Goal: Task Accomplishment & Management: Manage account settings

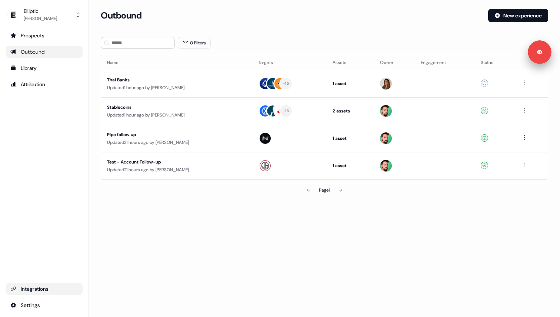
click at [43, 288] on div "Integrations" at bounding box center [44, 289] width 68 height 7
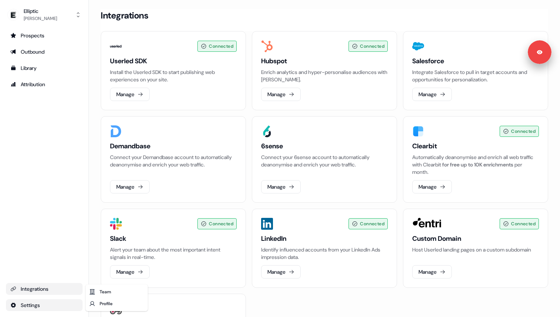
click at [24, 307] on html "For the best experience switch devices to a bigger screen. Go to [DOMAIN_NAME] …" at bounding box center [280, 158] width 560 height 317
click at [96, 293] on div "Team" at bounding box center [116, 292] width 59 height 12
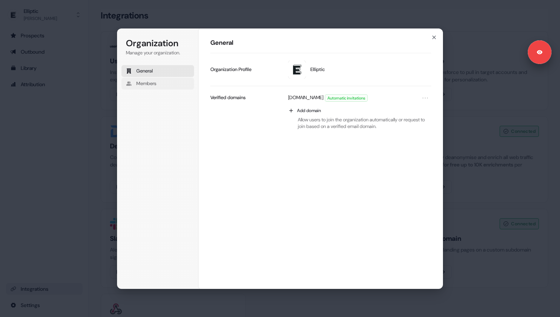
click at [168, 82] on button "Members" at bounding box center [158, 84] width 73 height 12
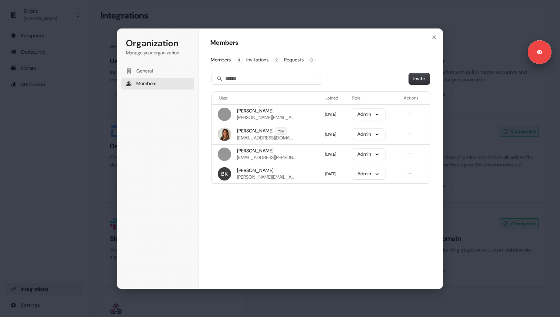
click at [252, 61] on button "Invitations 2" at bounding box center [263, 60] width 35 height 14
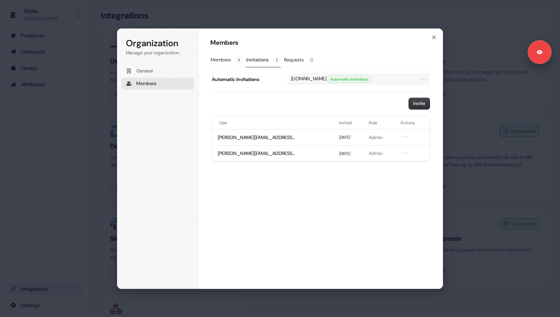
click at [429, 79] on div "[DOMAIN_NAME] Automatic invitations" at bounding box center [358, 79] width 142 height 12
click at [423, 79] on icon "Open menu" at bounding box center [424, 79] width 4 height 0
click at [423, 79] on icon "Close menu" at bounding box center [424, 79] width 4 height 0
click at [229, 57] on button "Members 4" at bounding box center [226, 60] width 33 height 14
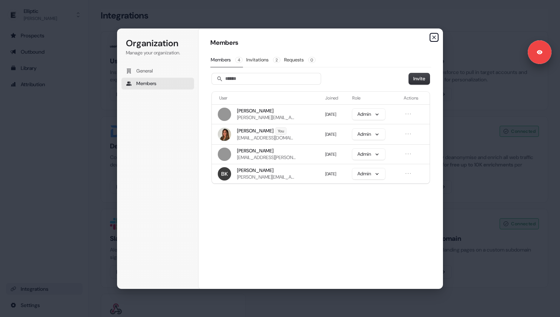
click at [434, 39] on icon "button" at bounding box center [434, 37] width 6 height 6
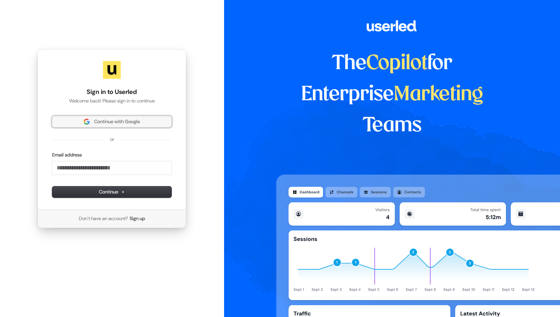
click at [137, 123] on span "Continue with Google" at bounding box center [117, 122] width 46 height 7
